Goal: Complete application form: Complete application form

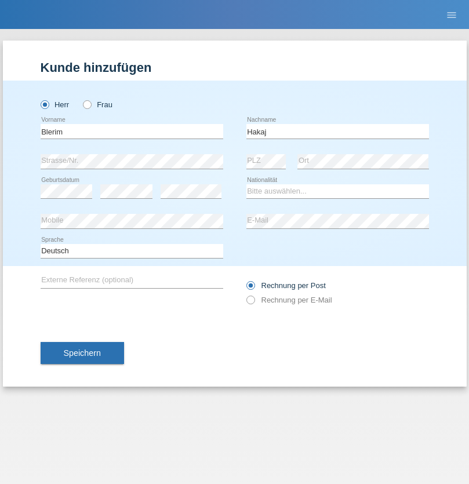
type input "Hakaj"
select select "XK"
select select "C"
select select "14"
select select "09"
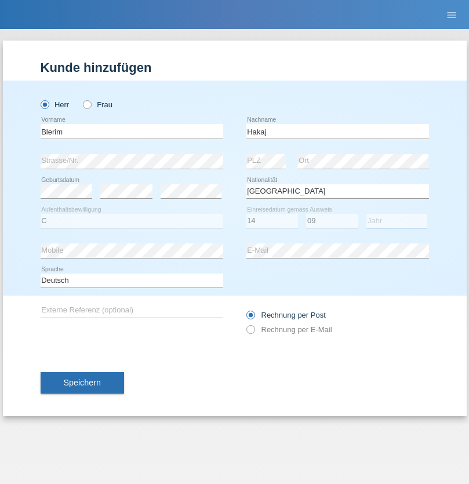
select select "1989"
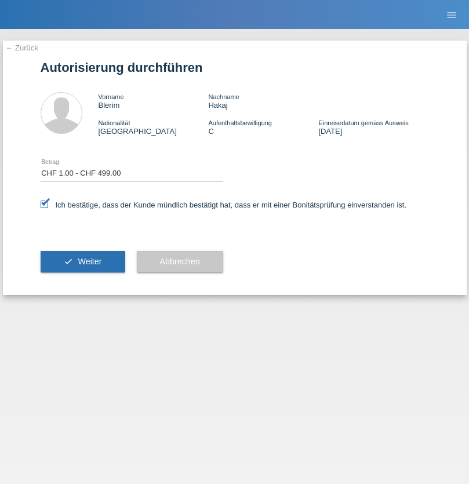
select select "1"
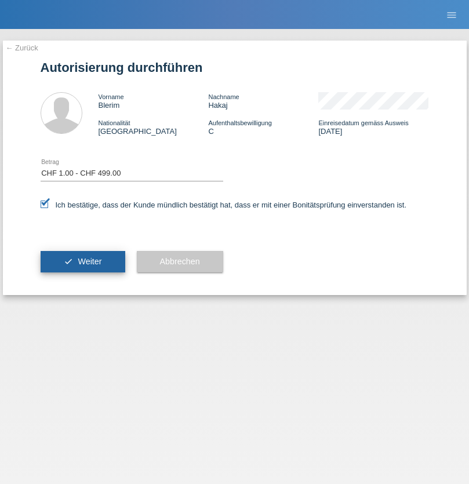
click at [82, 261] on span "Weiter" at bounding box center [90, 261] width 24 height 9
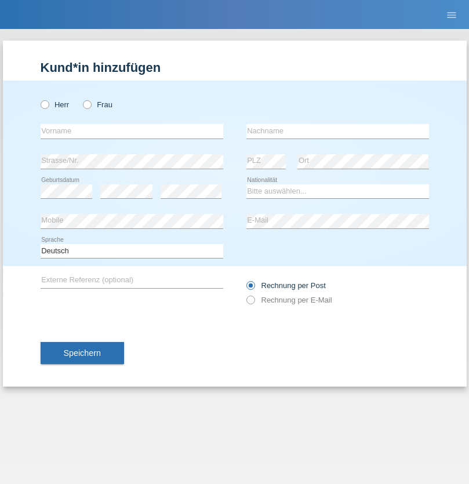
radio input "true"
click at [131, 131] on input "text" at bounding box center [132, 131] width 182 height 14
type input "Gent"
click at [337, 131] on input "text" at bounding box center [337, 131] width 182 height 14
type input "Alili"
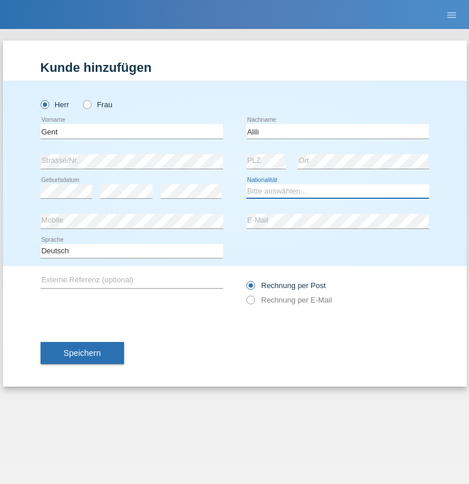
select select "CH"
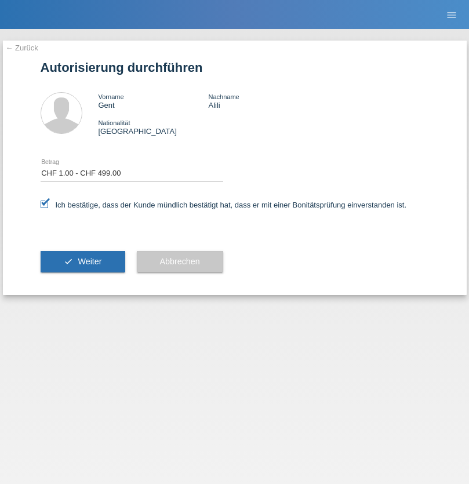
select select "1"
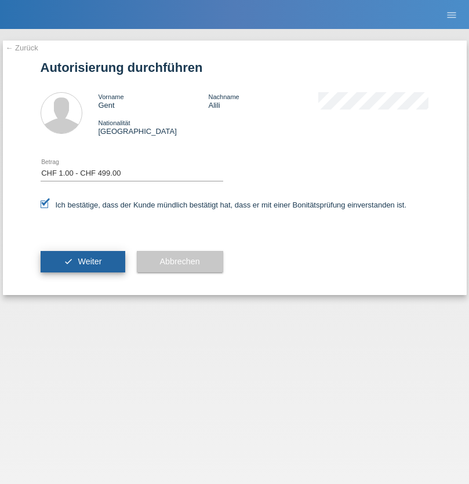
click at [82, 261] on span "Weiter" at bounding box center [90, 261] width 24 height 9
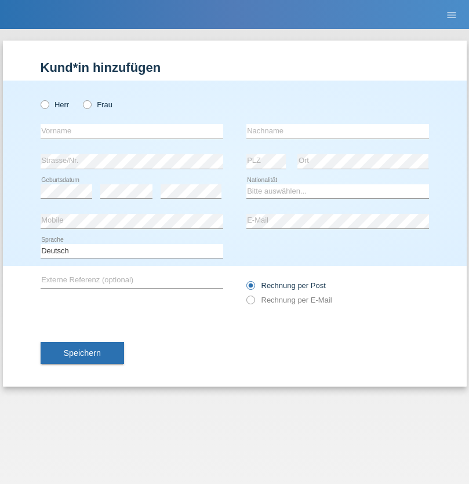
radio input "true"
click at [131, 131] on input "text" at bounding box center [132, 131] width 182 height 14
type input "Marco"
click at [337, 131] on input "text" at bounding box center [337, 131] width 182 height 14
type input "Wüst"
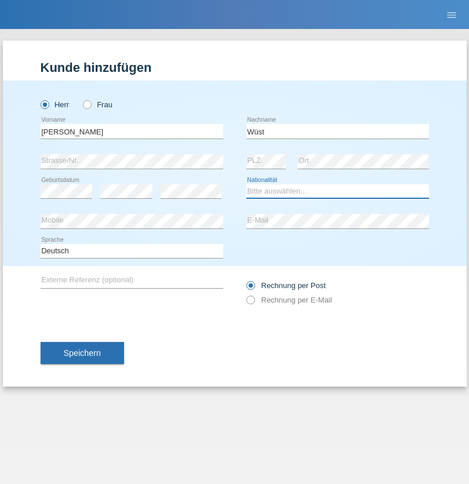
select select "CH"
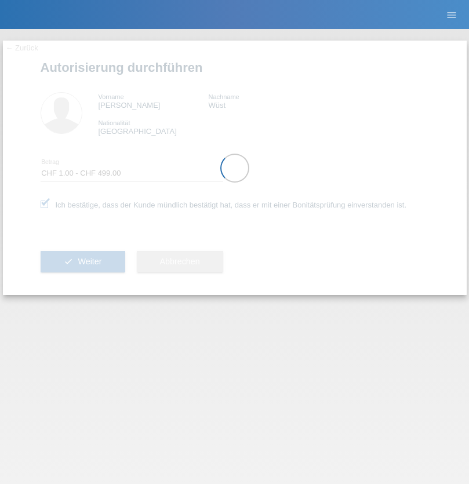
select select "1"
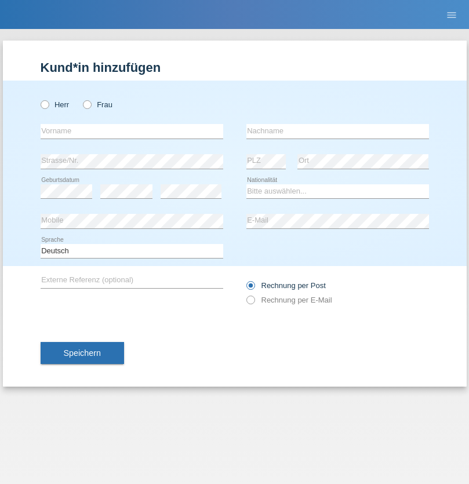
radio input "true"
click at [131, 131] on input "text" at bounding box center [132, 131] width 182 height 14
type input "Anesa"
click at [337, 131] on input "text" at bounding box center [337, 131] width 182 height 14
type input "Sadriu"
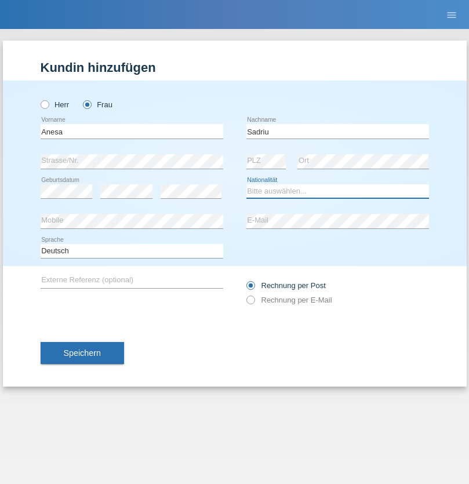
select select "CH"
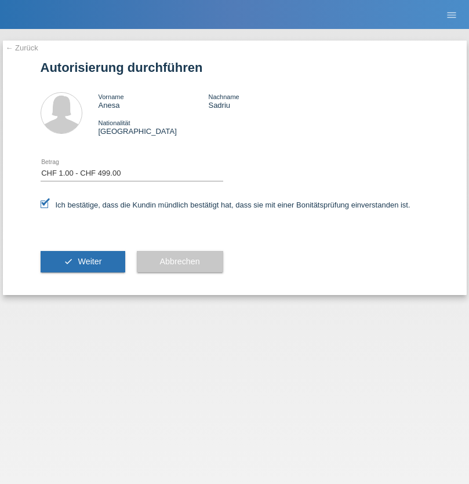
select select "1"
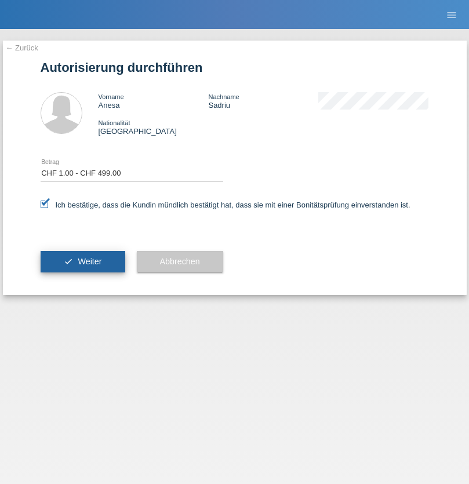
click at [82, 261] on span "Weiter" at bounding box center [90, 261] width 24 height 9
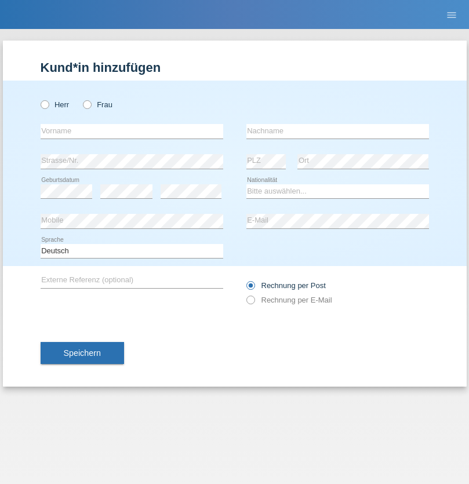
radio input "true"
click at [131, 131] on input "text" at bounding box center [132, 131] width 182 height 14
type input "Emine"
click at [337, 131] on input "text" at bounding box center [337, 131] width 182 height 14
type input "Sadriu"
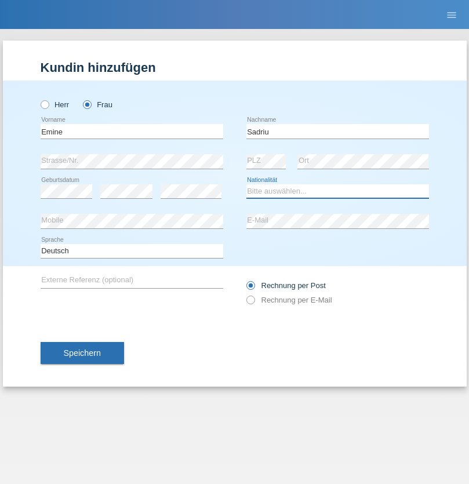
select select "CH"
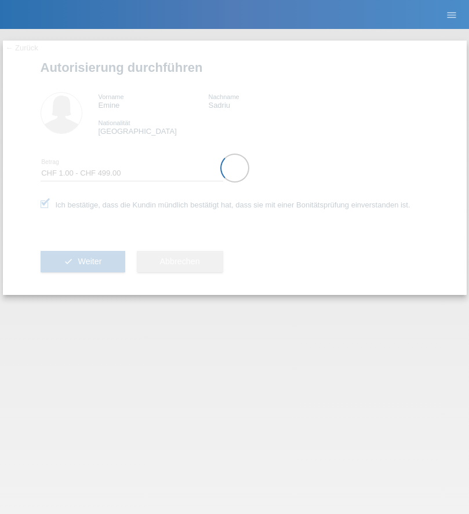
select select "1"
